Goal: Navigation & Orientation: Find specific page/section

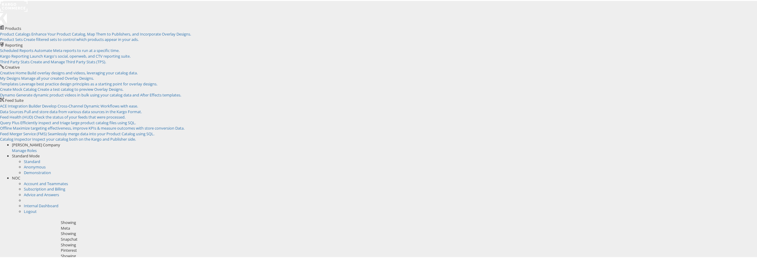
click at [241, 235] on div "Snapchat" at bounding box center [410, 238] width 698 height 6
click at [345, 257] on div "Tiktok" at bounding box center [410, 260] width 698 height 6
click at [20, 174] on span "NOC" at bounding box center [16, 176] width 8 height 5
click at [58, 180] on link "Internal Dashboard" at bounding box center [41, 182] width 35 height 5
click at [60, 141] on span "Nigel O Connor Company" at bounding box center [36, 143] width 48 height 5
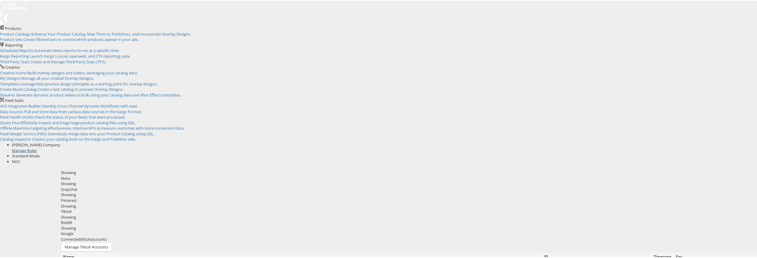
click at [37, 147] on link "Manage Roles" at bounding box center [24, 149] width 25 height 5
click at [40, 152] on span "Standard Mode" at bounding box center [26, 154] width 28 height 5
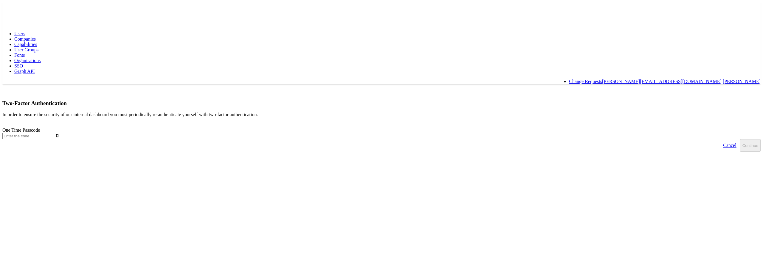
click at [55, 133] on input "text" at bounding box center [28, 136] width 53 height 6
type input "075883"
click at [740, 139] on button "Continue" at bounding box center [750, 145] width 21 height 13
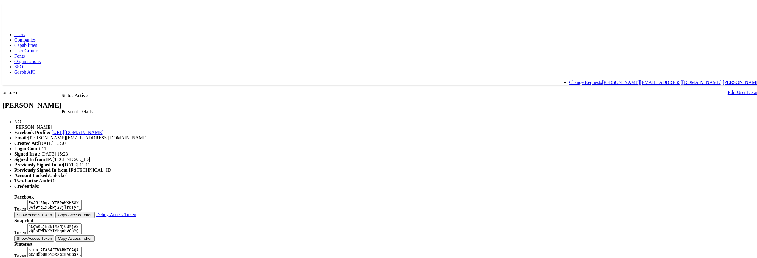
click at [36, 36] on span "Companies" at bounding box center [24, 38] width 21 height 5
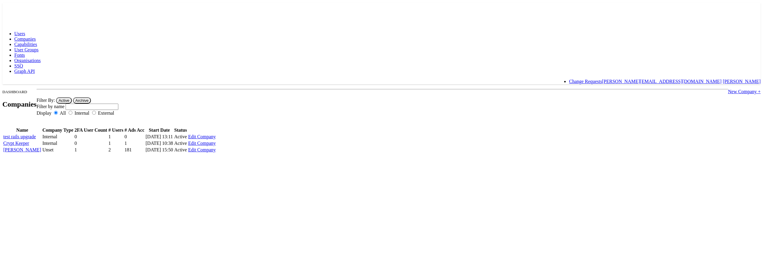
click at [37, 42] on span "Capabilities" at bounding box center [25, 44] width 23 height 5
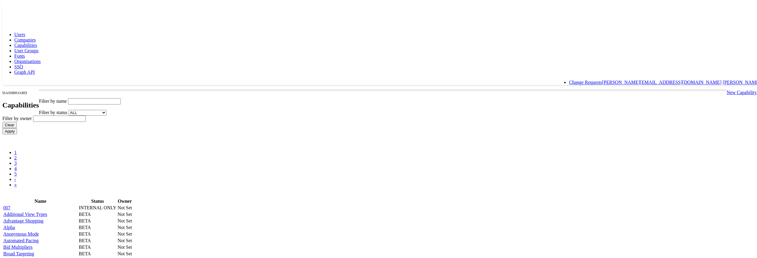
click at [38, 47] on link "User Groups" at bounding box center [26, 49] width 24 height 5
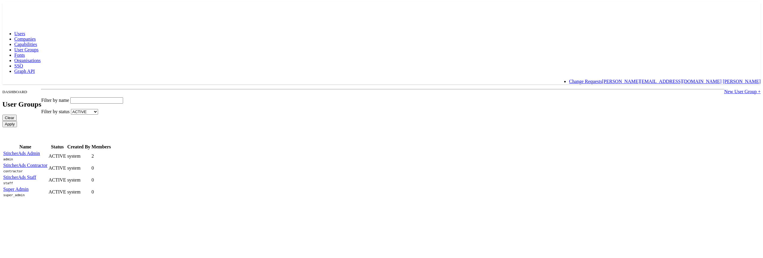
click at [40, 151] on link "StitcherAds Admin" at bounding box center [21, 153] width 37 height 5
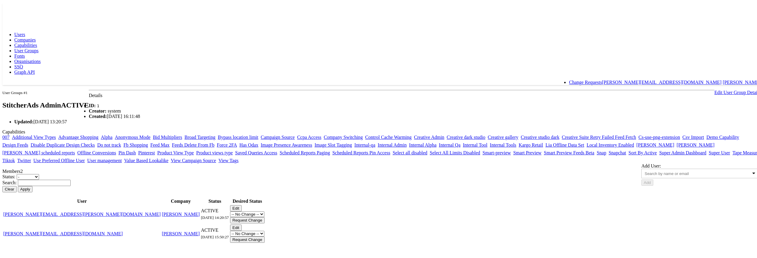
scroll to position [64, 0]
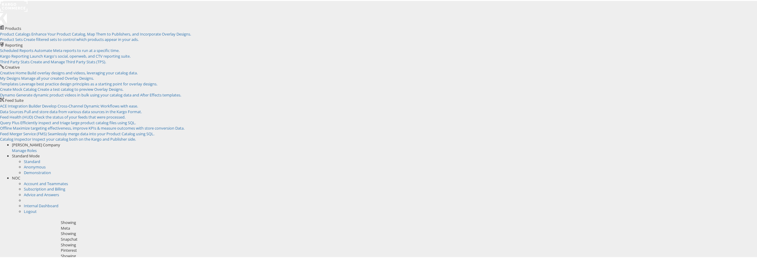
click at [60, 141] on span "[PERSON_NAME] Company" at bounding box center [36, 143] width 48 height 5
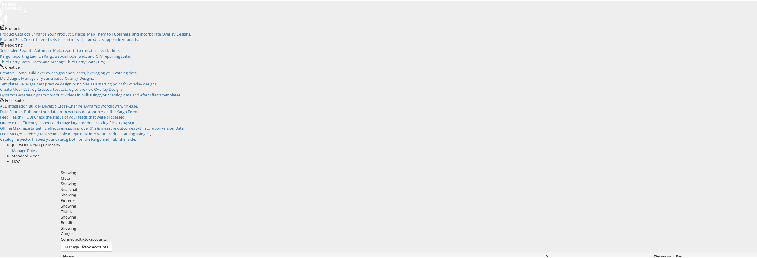
click at [677, 250] on div "Please Wait Loading Accounts .... Name ID Timezone Fav. StitcherAds - Test (ren…" at bounding box center [410, 260] width 698 height 21
click at [20, 152] on span "NOC" at bounding box center [16, 154] width 8 height 5
click at [68, 158] on link "Account and Teammates" at bounding box center [46, 160] width 44 height 5
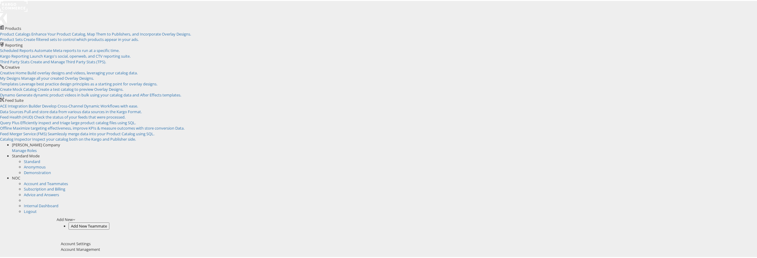
click at [21, 10] on rect at bounding box center [13, 5] width 27 height 11
